Goal: Transaction & Acquisition: Download file/media

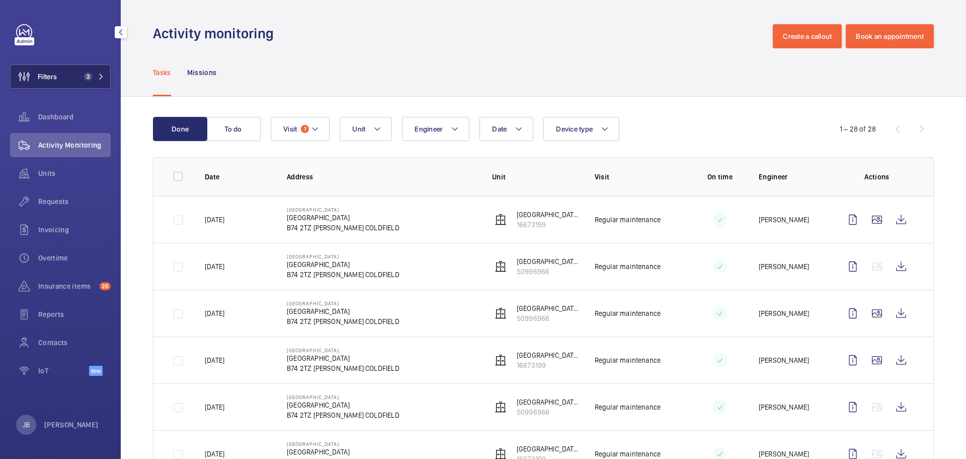
click at [52, 70] on span "Filters" at bounding box center [34, 76] width 46 height 24
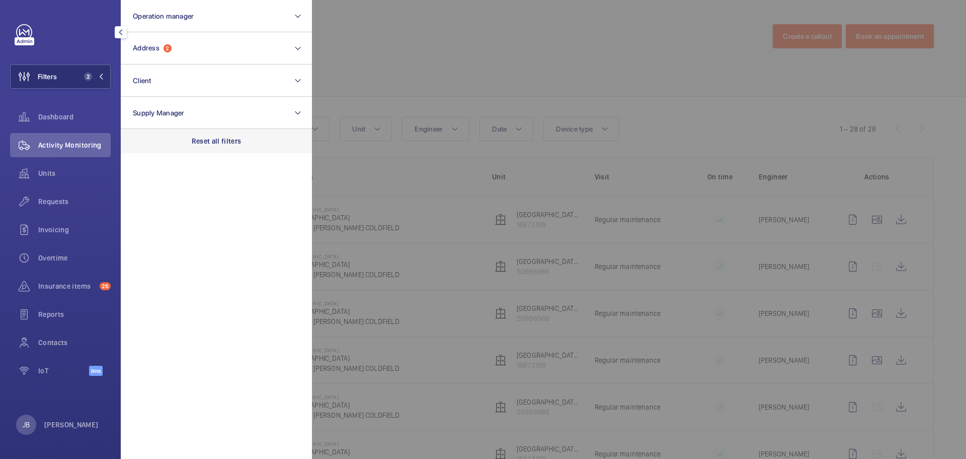
click at [218, 138] on p "Reset all filters" at bounding box center [217, 141] width 50 height 10
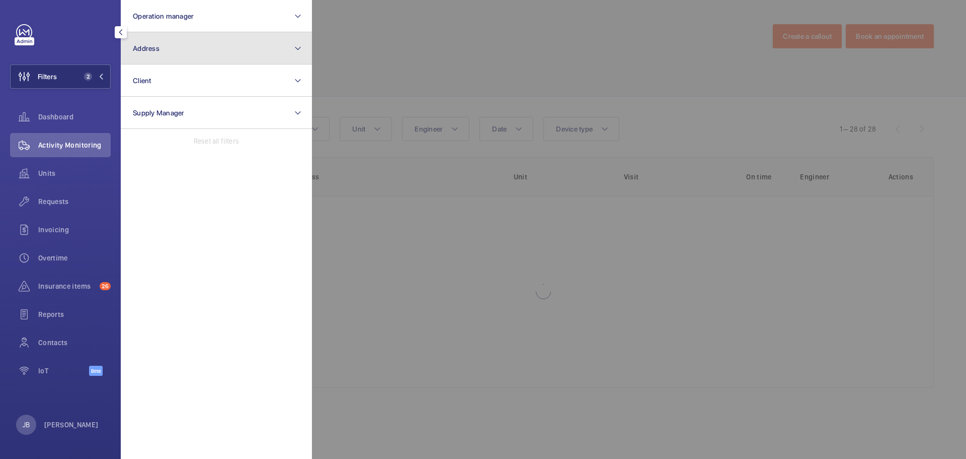
click at [176, 46] on button "Address" at bounding box center [216, 48] width 191 height 32
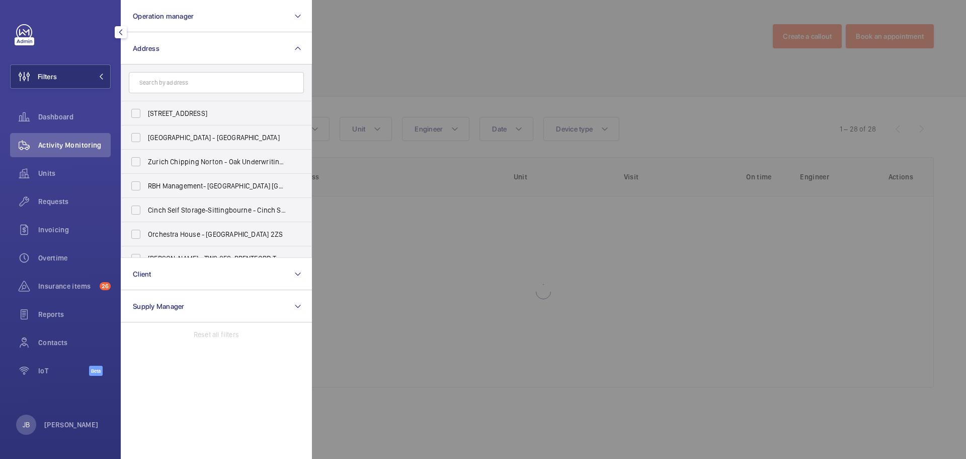
click at [184, 81] on input "text" at bounding box center [216, 82] width 175 height 21
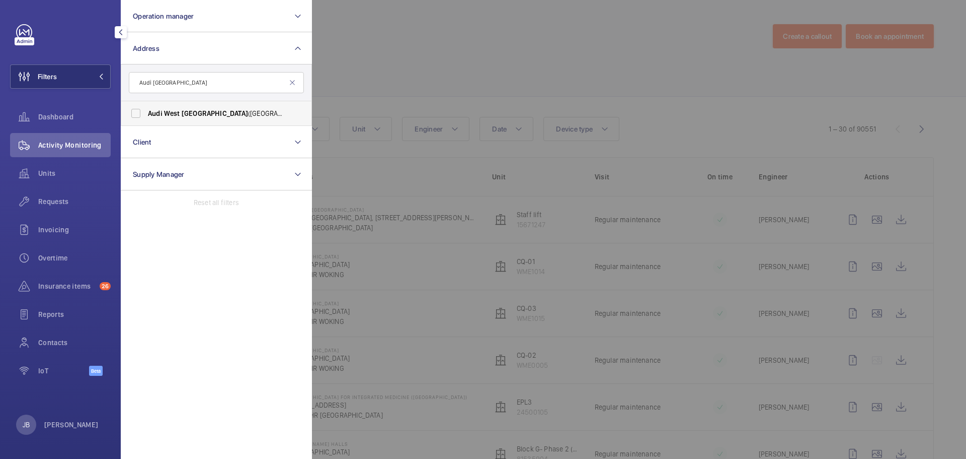
type input "Audi [GEOGRAPHIC_DATA]"
click at [168, 111] on span "West" at bounding box center [172, 113] width 16 height 8
click at [146, 111] on input "[GEOGRAPHIC_DATA] ([GEOGRAPHIC_DATA]) - [STREET_ADDRESS]" at bounding box center [136, 113] width 20 height 20
checkbox input "true"
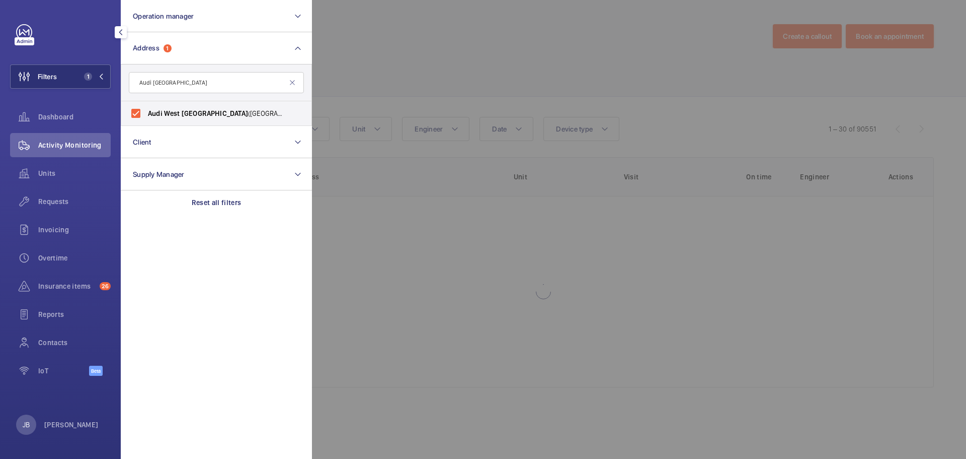
click at [391, 72] on div at bounding box center [795, 229] width 966 height 459
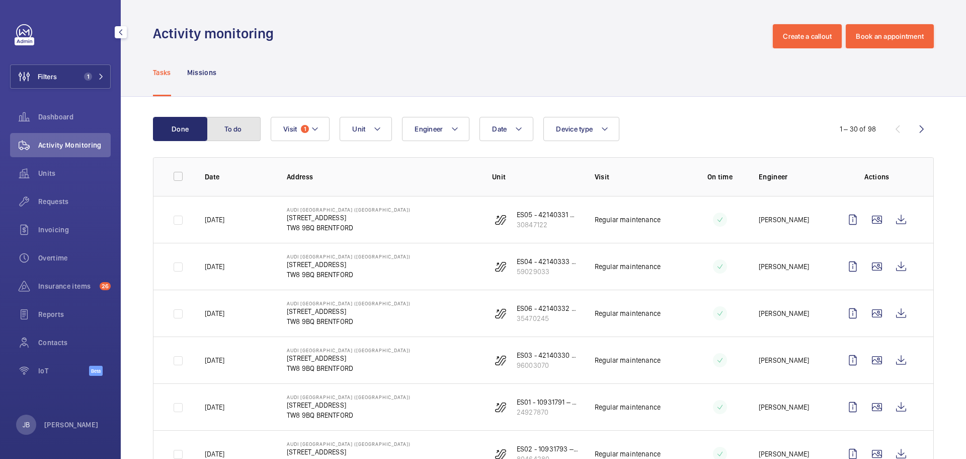
click at [252, 122] on button "To do" at bounding box center [233, 129] width 54 height 24
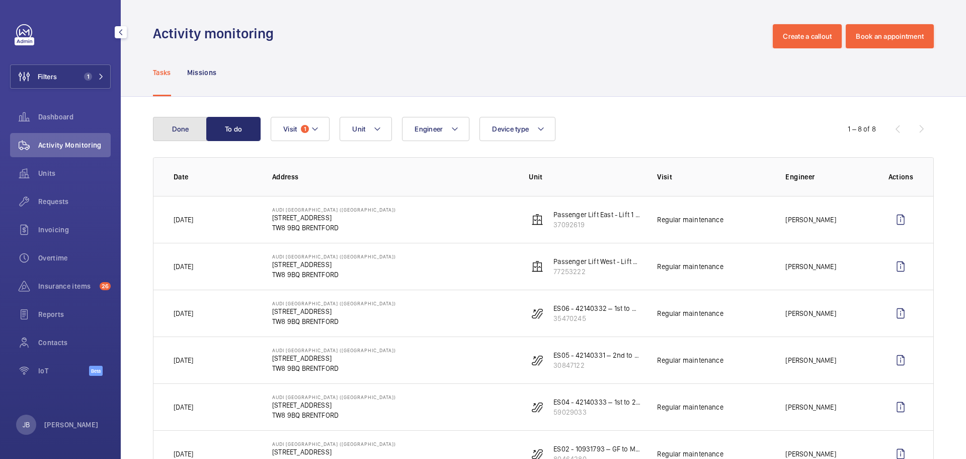
click at [178, 130] on button "Done" at bounding box center [180, 129] width 54 height 24
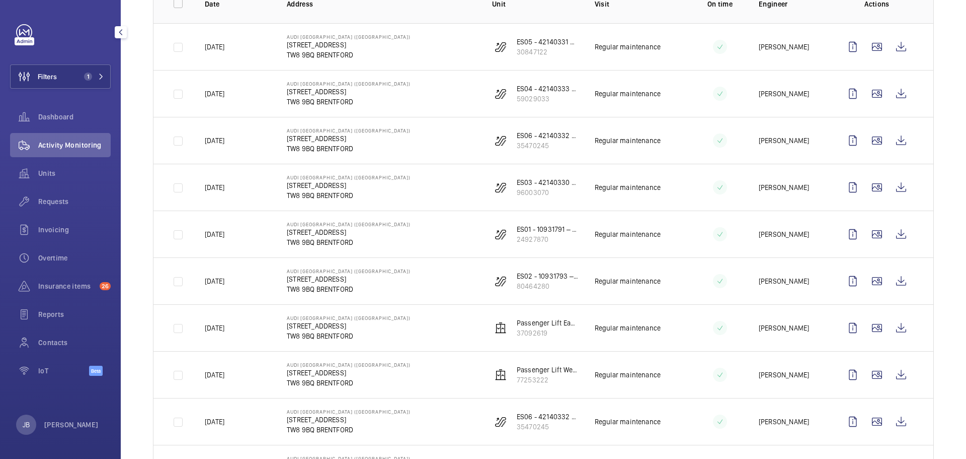
scroll to position [101, 0]
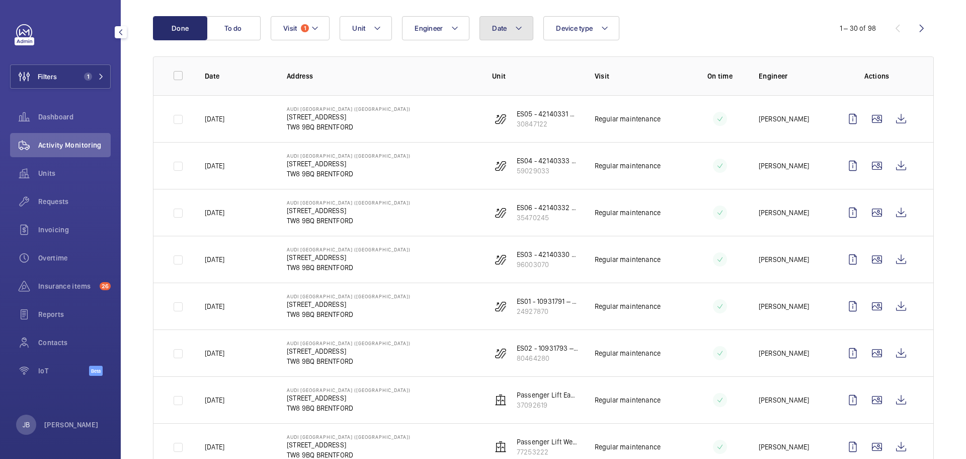
click at [506, 34] on button "Date" at bounding box center [507, 28] width 54 height 24
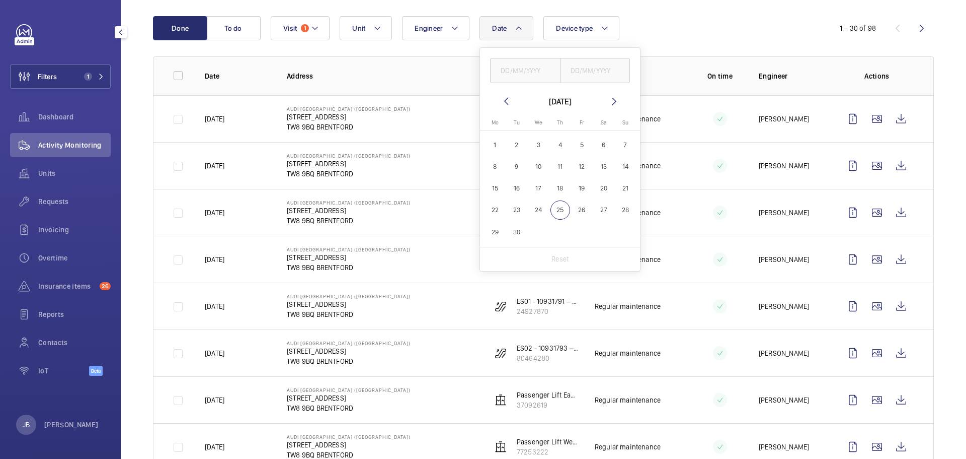
click at [495, 147] on span "1" at bounding box center [495, 145] width 20 height 20
type input "[DATE]"
click at [519, 233] on span "30" at bounding box center [517, 232] width 20 height 20
type input "[DATE]"
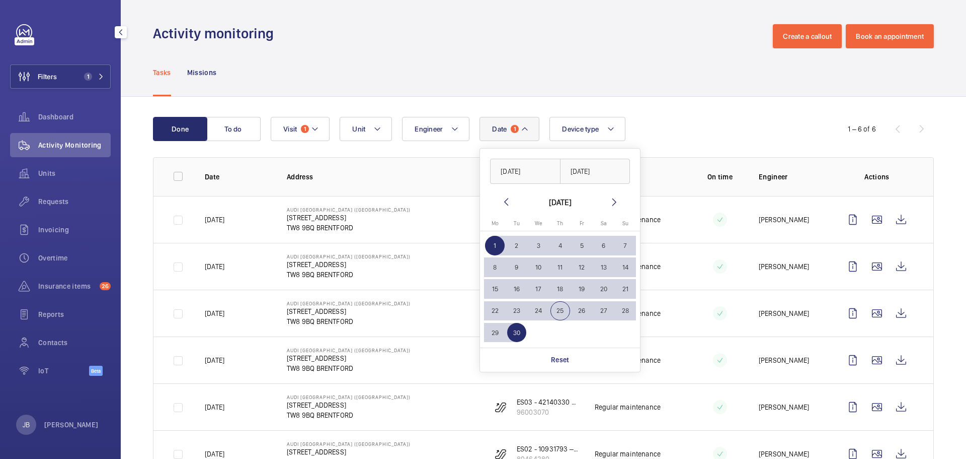
click at [467, 81] on div "Tasks Missions" at bounding box center [543, 72] width 781 height 48
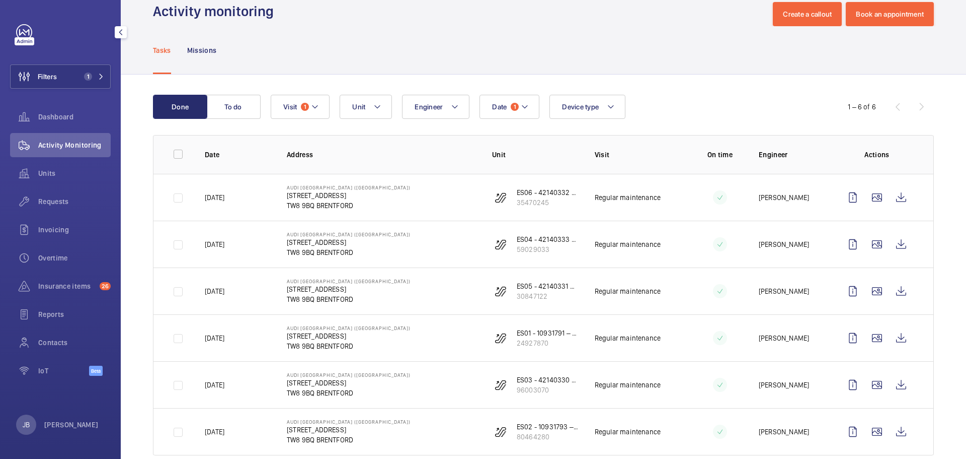
scroll to position [43, 0]
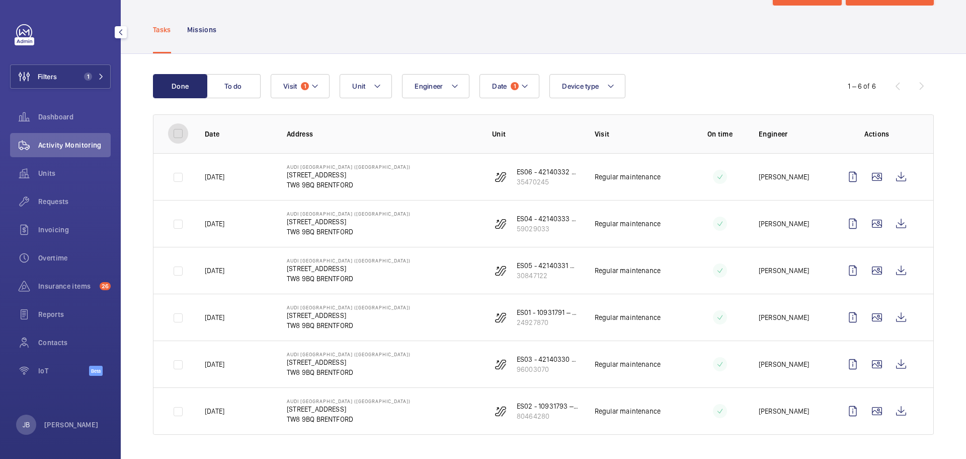
click at [178, 136] on input "checkbox" at bounding box center [178, 133] width 20 height 20
checkbox input "true"
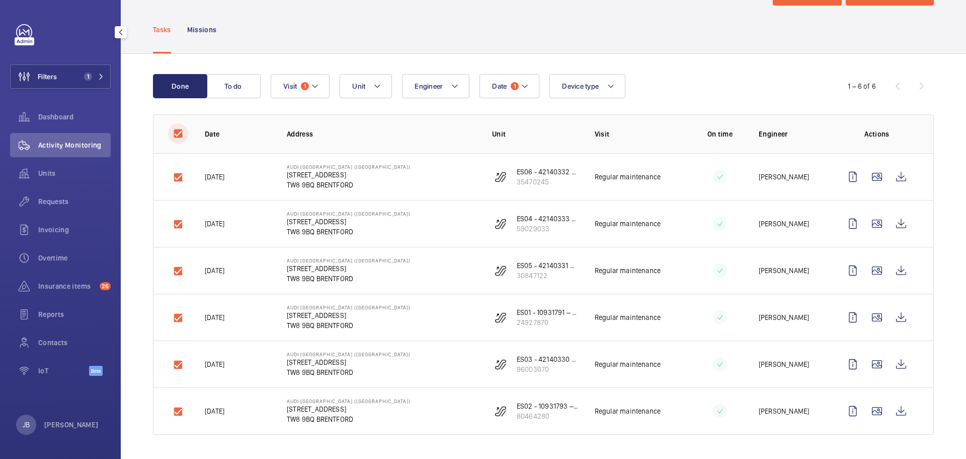
checkbox input "true"
click at [876, 91] on button "Download 6 reports" at bounding box center [892, 86] width 85 height 24
click at [878, 90] on button "Download 6 reports" at bounding box center [892, 86] width 85 height 24
